Goal: Task Accomplishment & Management: Manage account settings

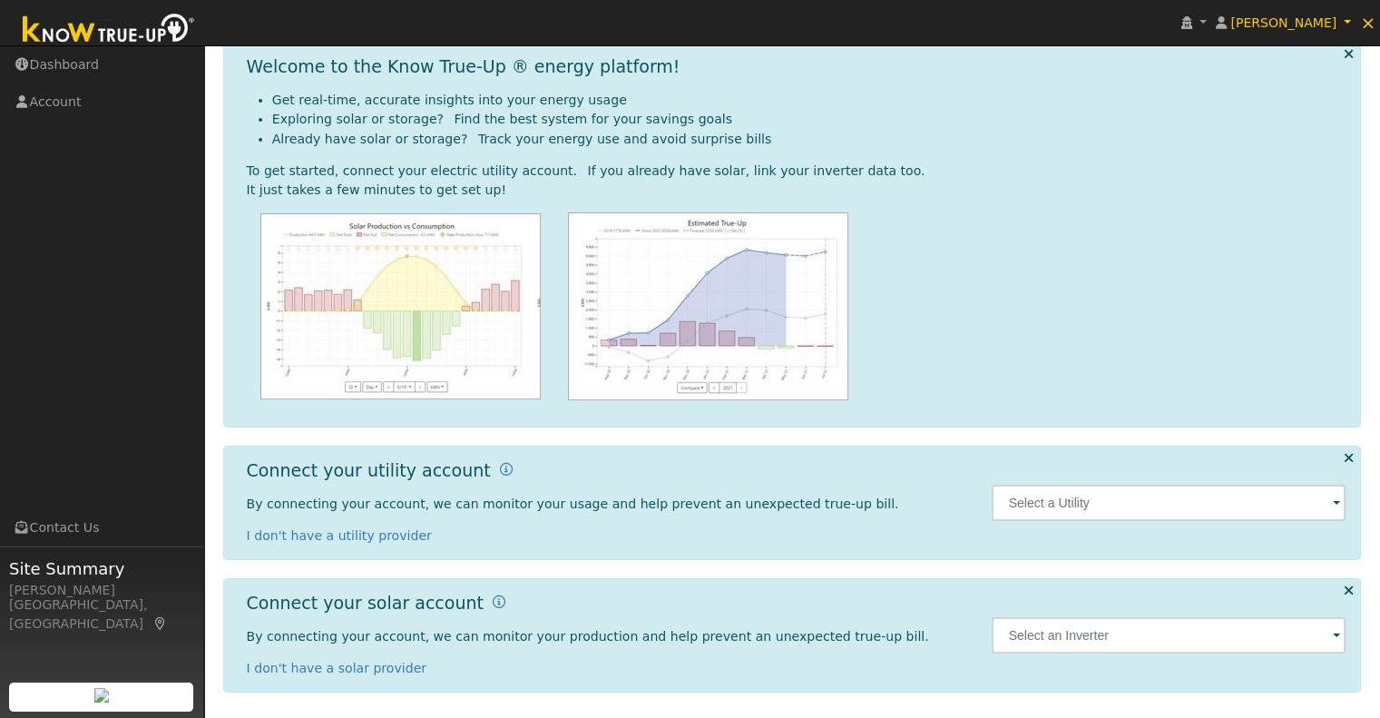
scroll to position [82, 0]
click at [1338, 501] on span at bounding box center [1336, 503] width 7 height 21
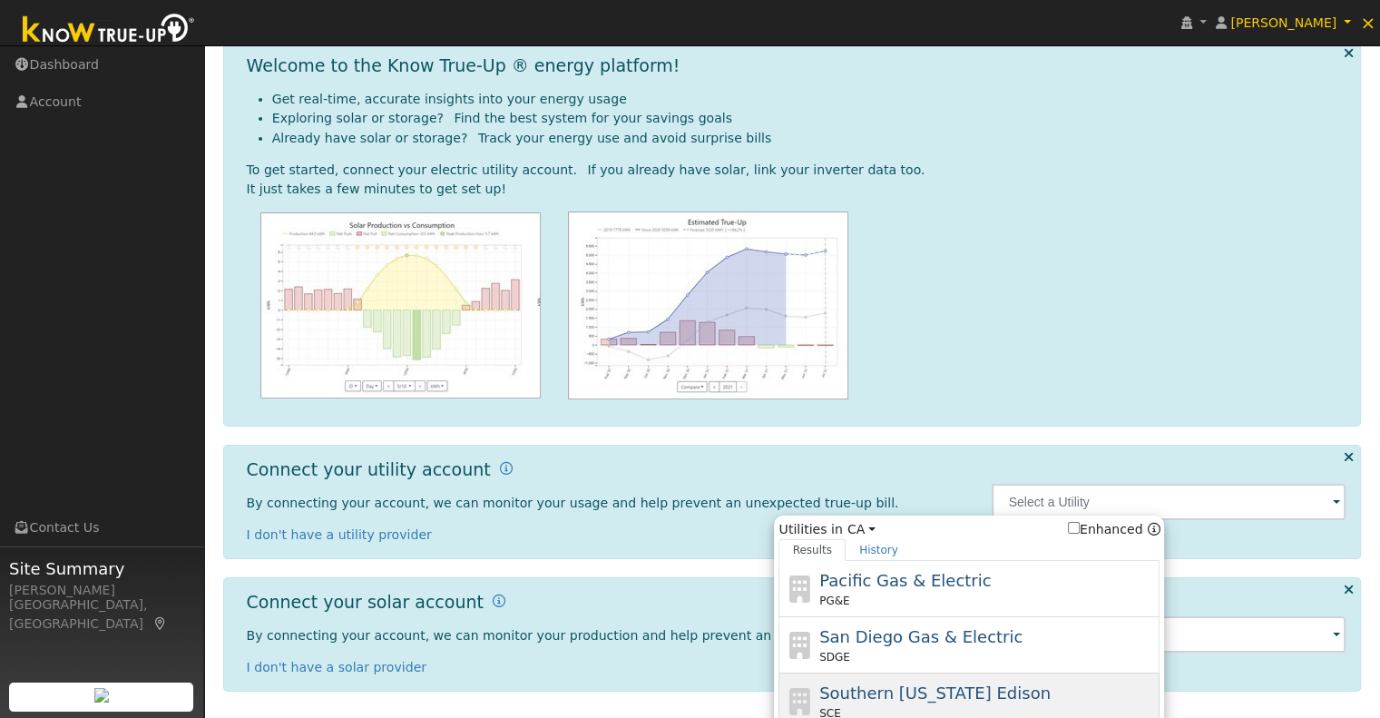
click at [933, 694] on span "Southern [US_STATE] Edison" at bounding box center [934, 692] width 231 height 19
type input "SCE"
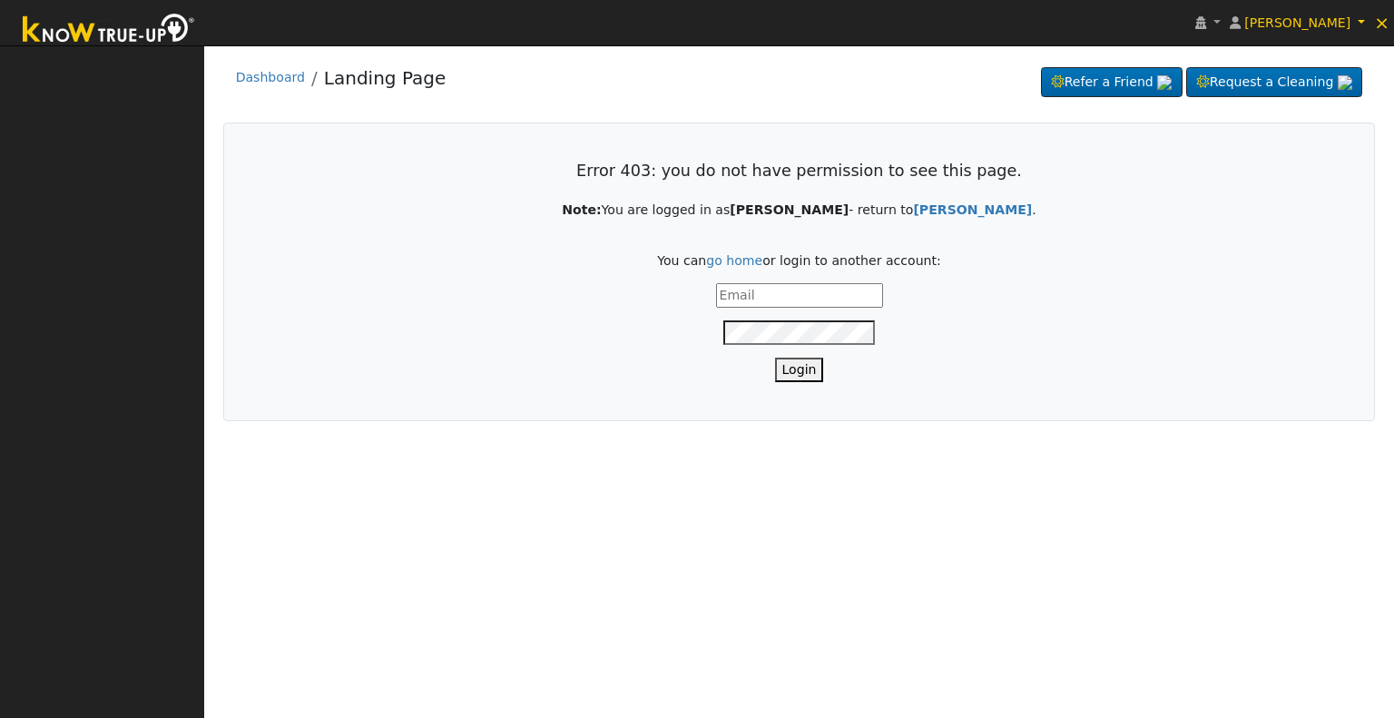
type input "[PERSON_NAME][EMAIL_ADDRESS][DOMAIN_NAME]"
click at [803, 368] on button "Login" at bounding box center [799, 370] width 49 height 25
